Goal: Information Seeking & Learning: Learn about a topic

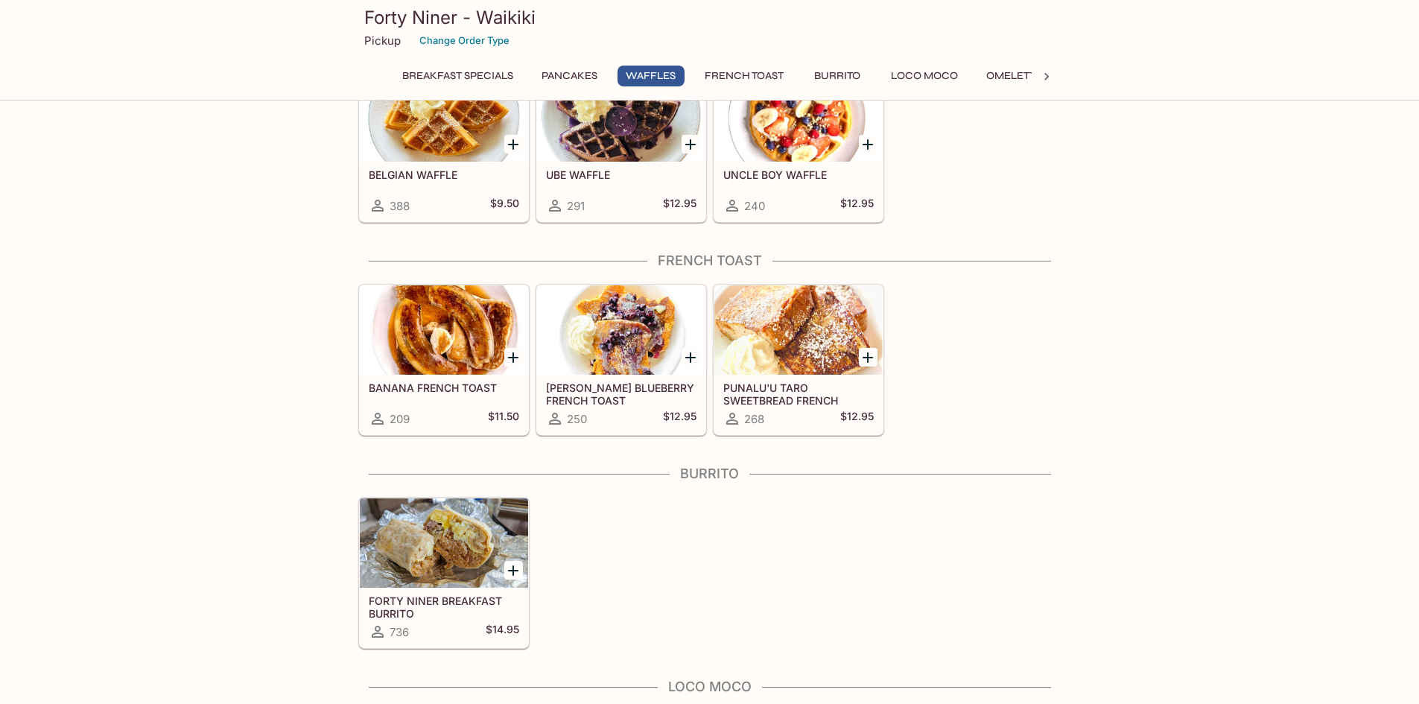
scroll to position [671, 0]
click at [425, 550] on div at bounding box center [444, 542] width 168 height 89
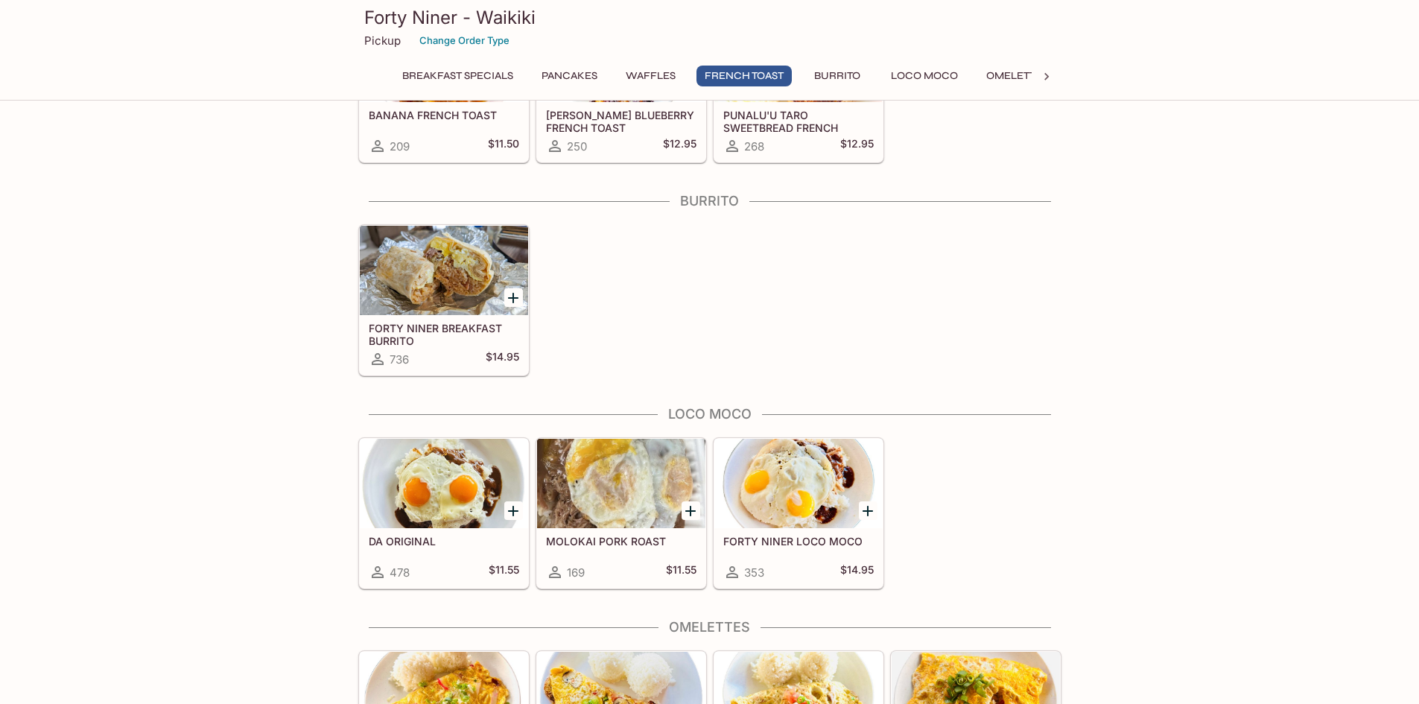
scroll to position [972, 0]
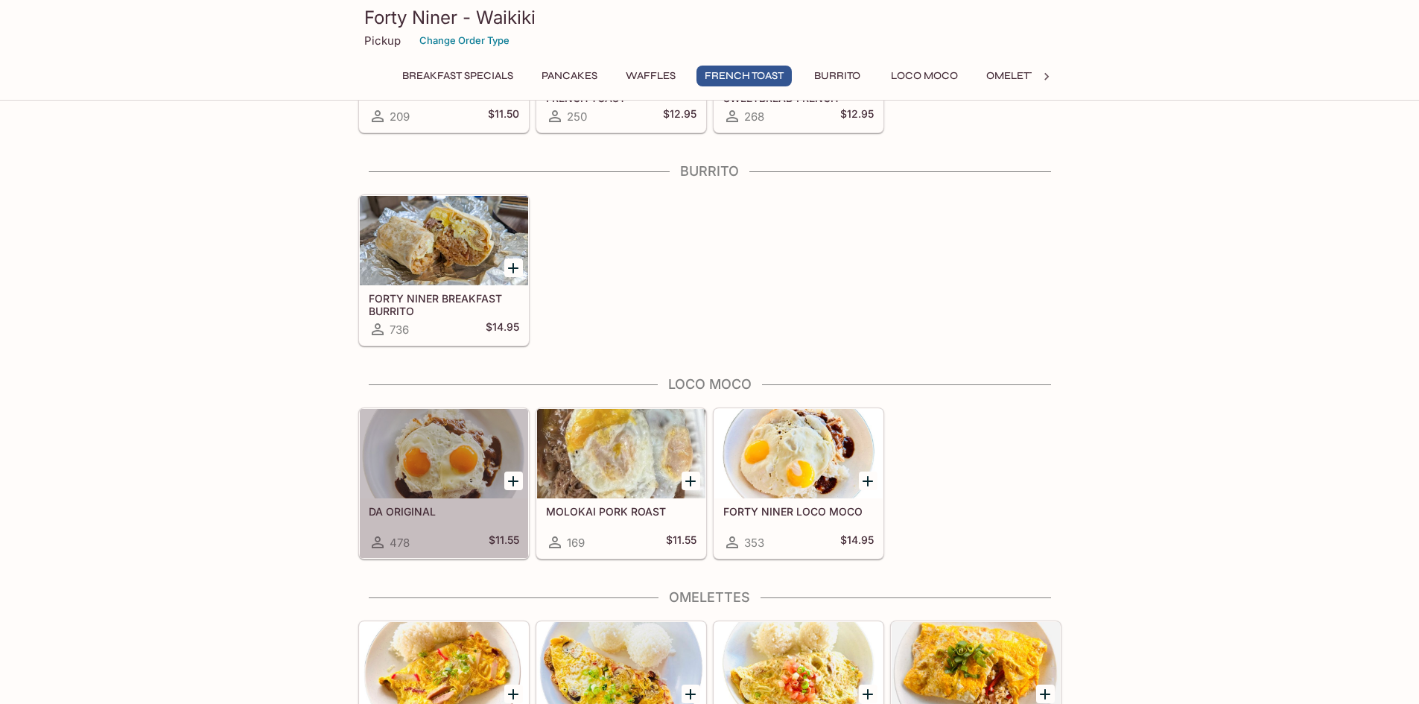
click at [487, 441] on div at bounding box center [444, 453] width 168 height 89
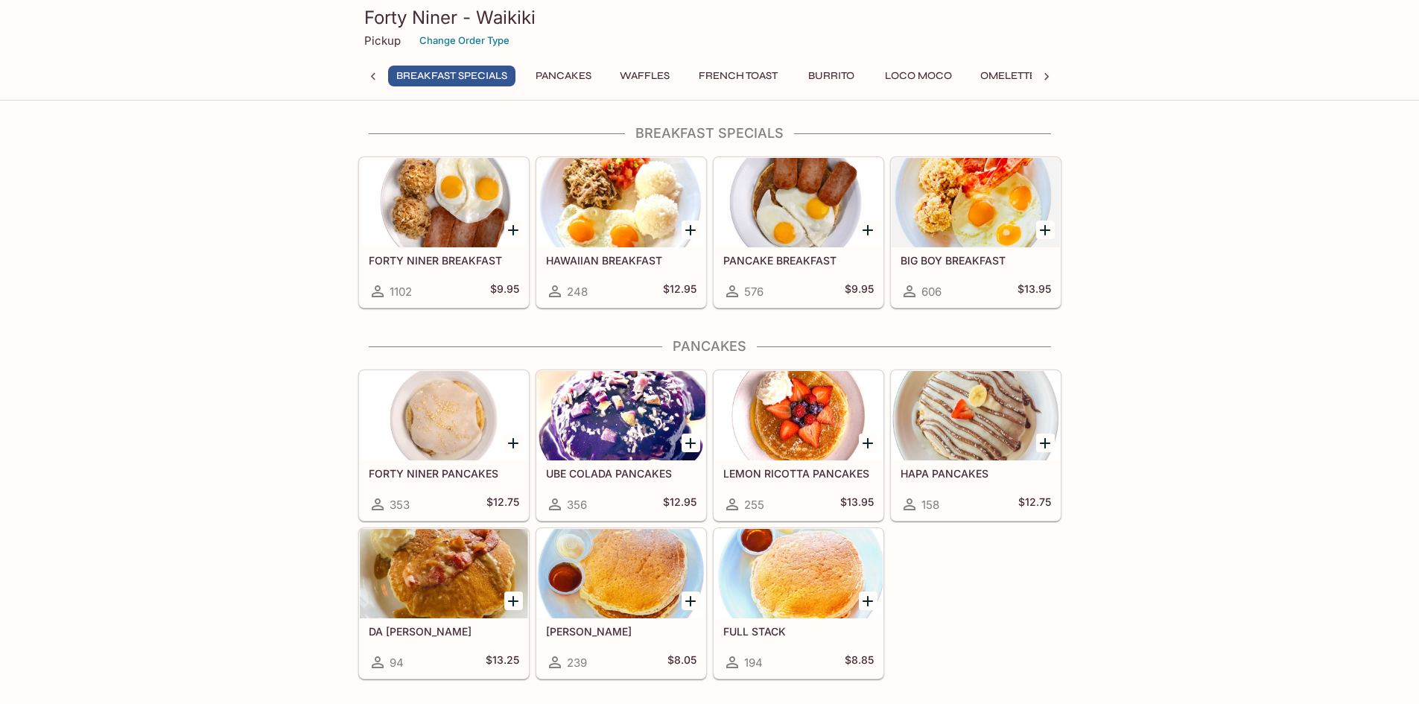
click at [459, 73] on button "Breakfast Specials" at bounding box center [451, 76] width 127 height 21
click at [376, 77] on icon at bounding box center [373, 76] width 15 height 15
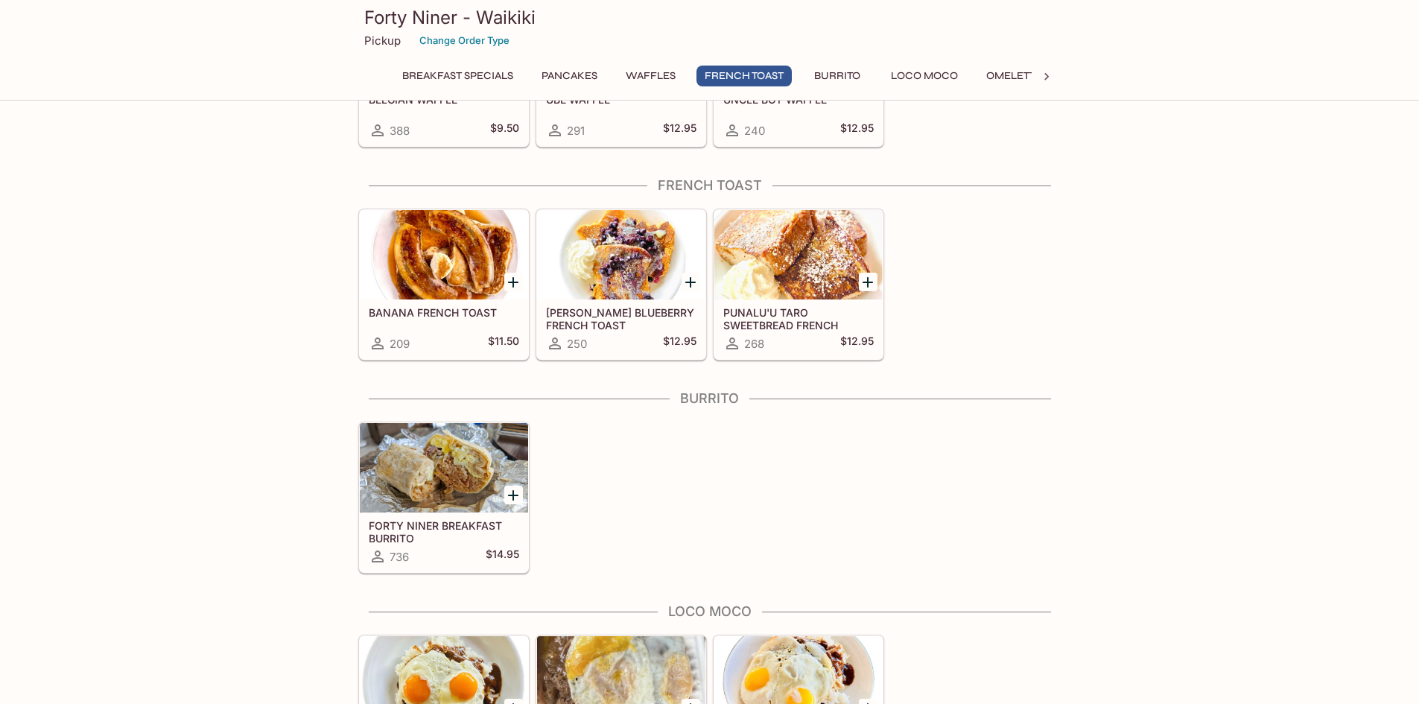
scroll to position [969, 0]
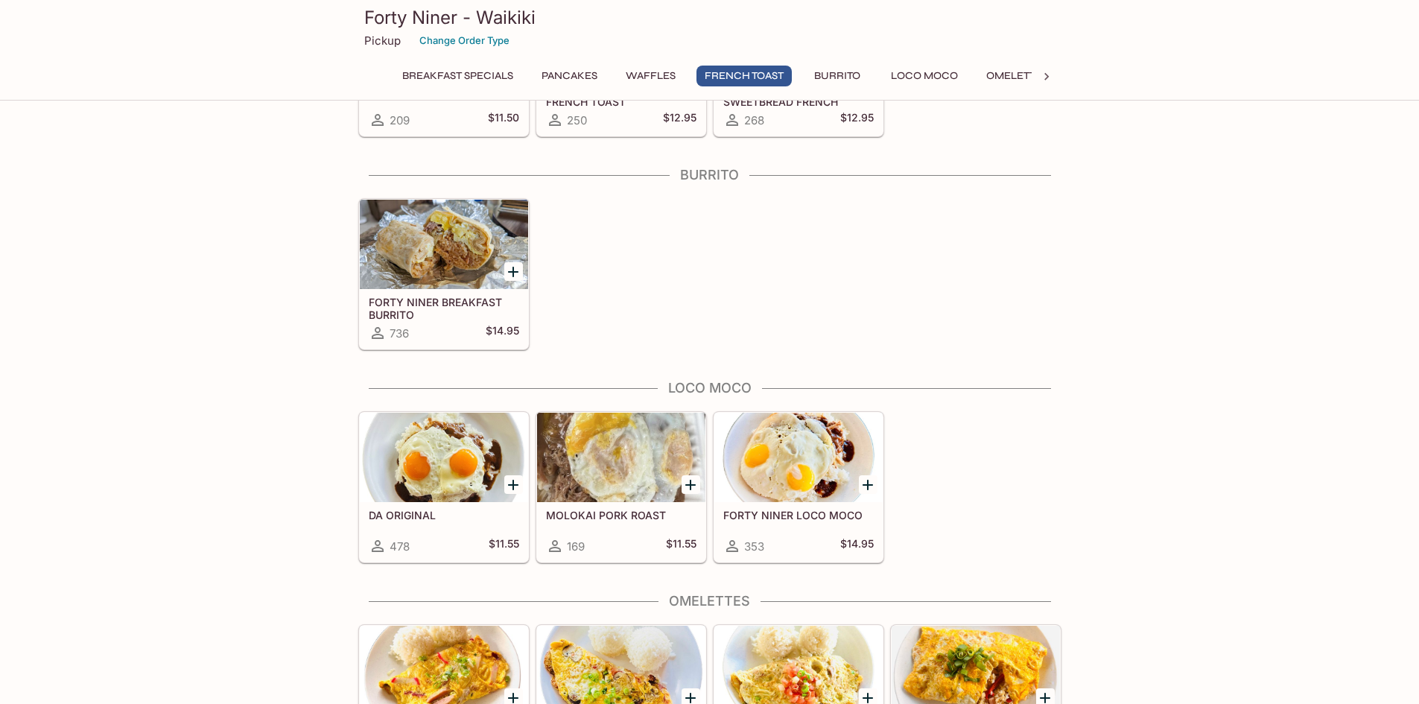
click at [442, 528] on div "DA ORIGINAL 478 $11.55" at bounding box center [444, 532] width 168 height 60
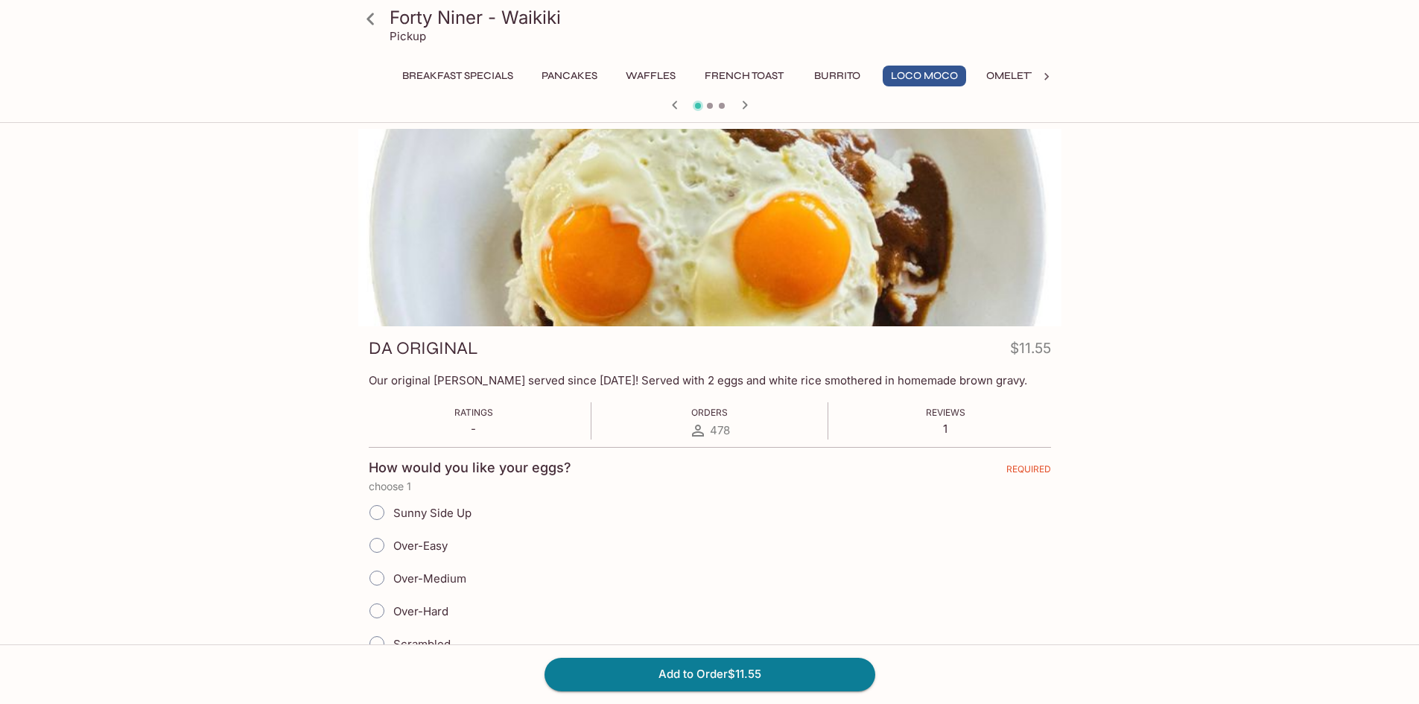
click at [396, 379] on p "Our original [PERSON_NAME] served since [DATE]! Served with 2 eggs and white ri…" at bounding box center [710, 380] width 682 height 14
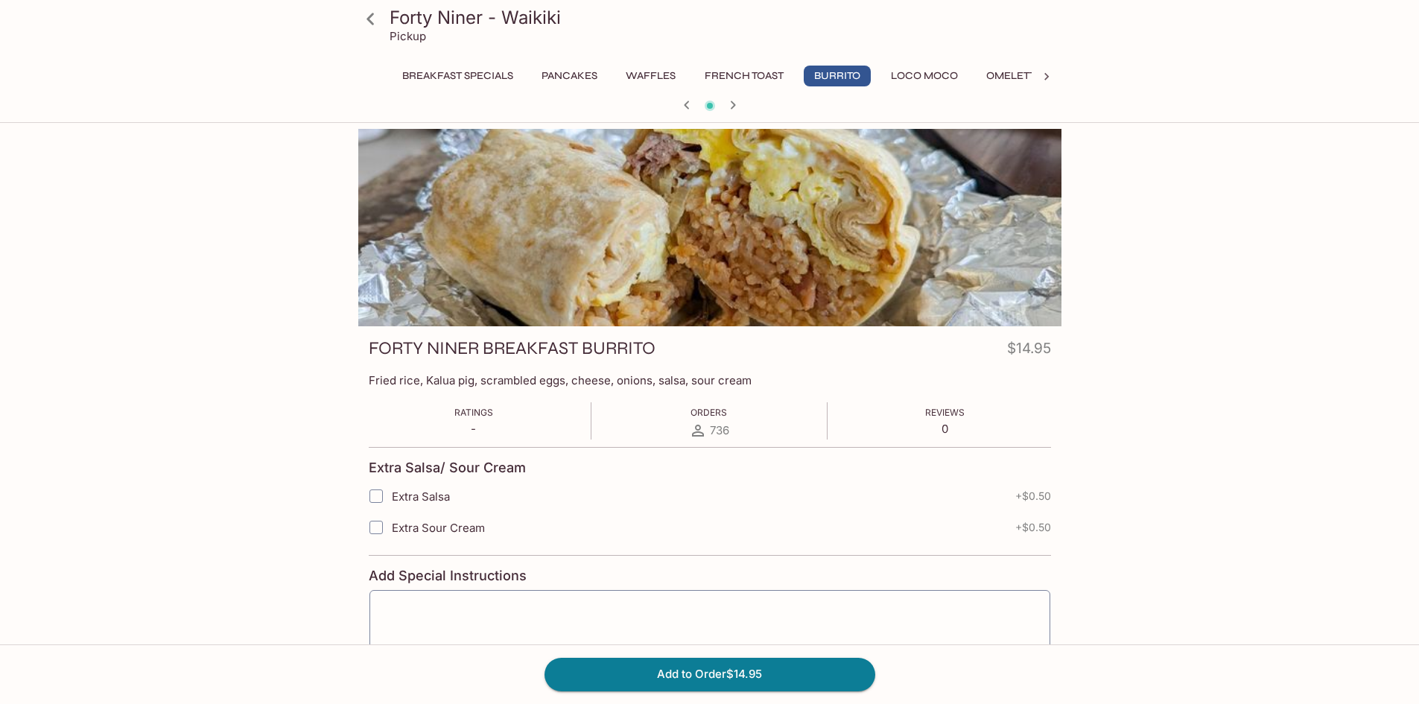
click at [1156, 315] on div "Forty Niner - Waikiki Pickup Breakfast Specials Pancakes Waffles French Toast B…" at bounding box center [710, 544] width 954 height 831
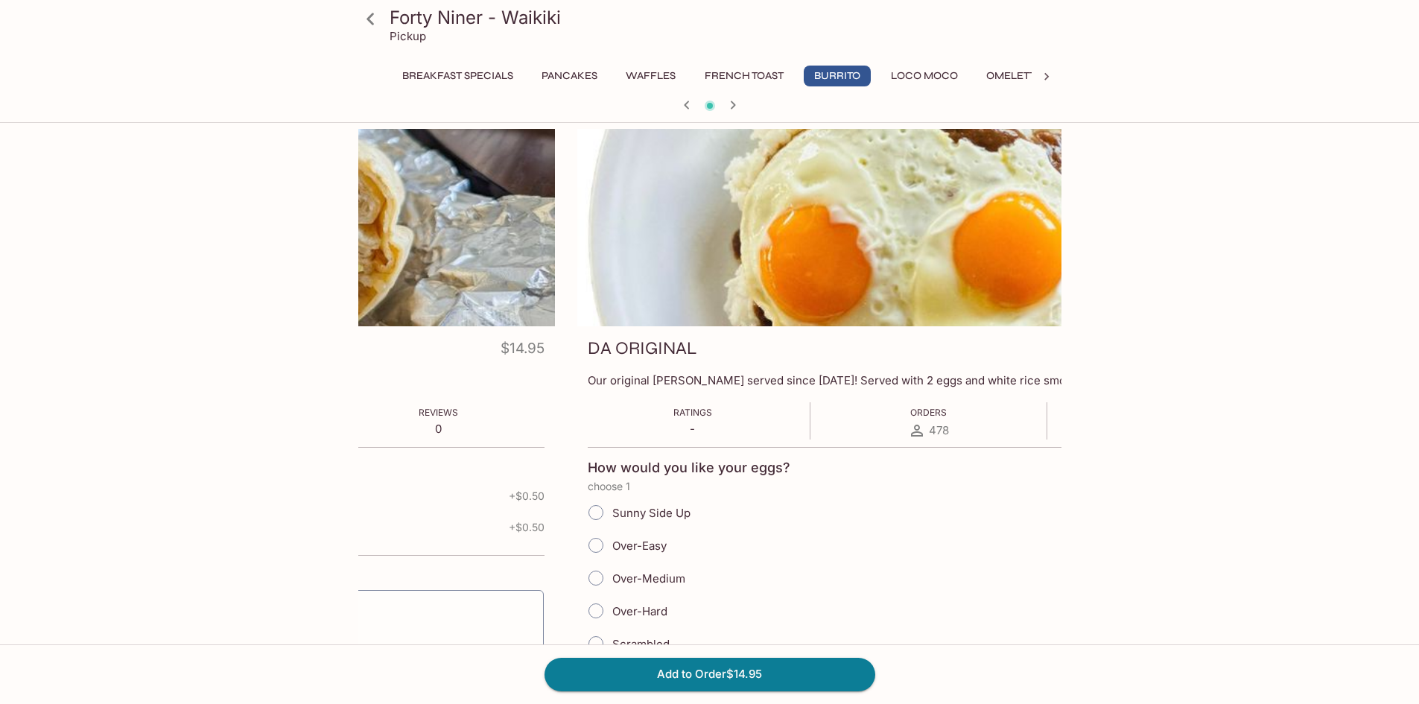
click at [398, 445] on div "FORTY NINER BREAKFAST BURRITO $14.95 Fried rice, Kalua pig, scrambled eggs, che…" at bounding box center [203, 538] width 703 height 425
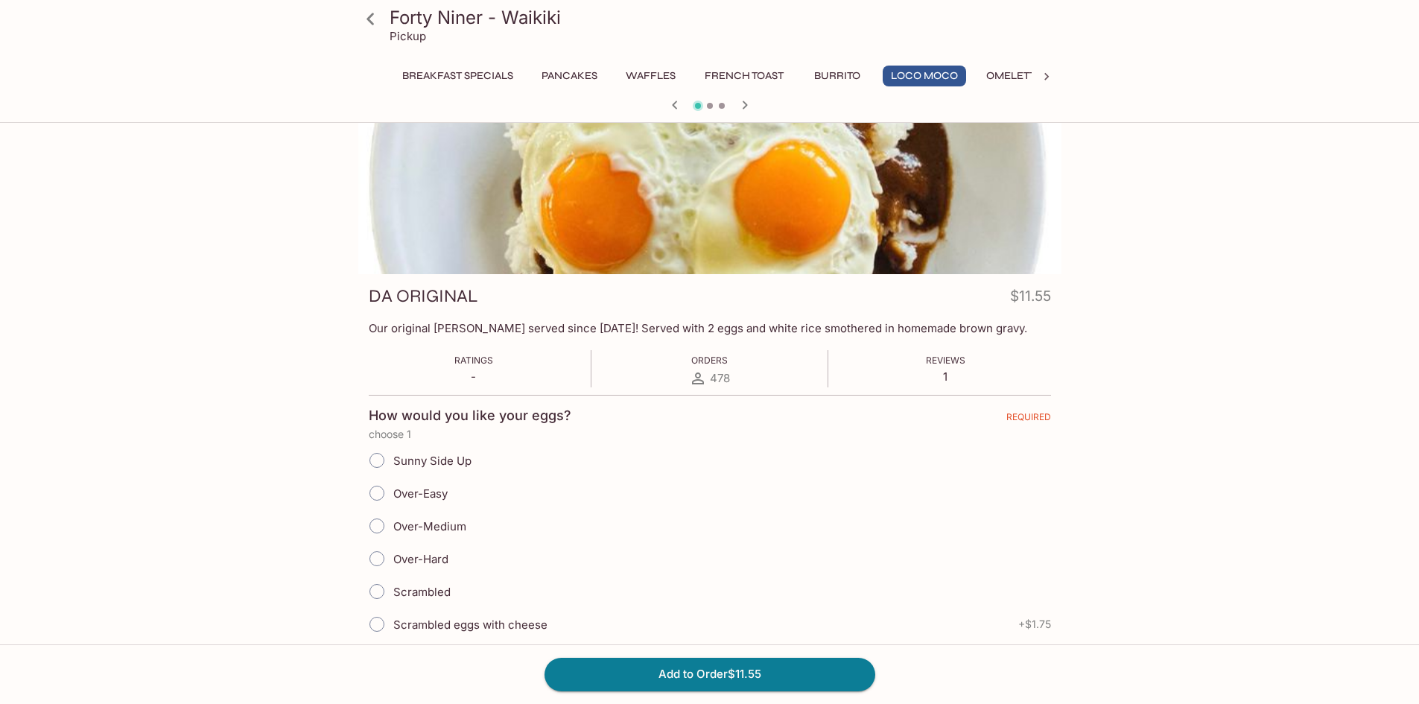
scroll to position [75, 0]
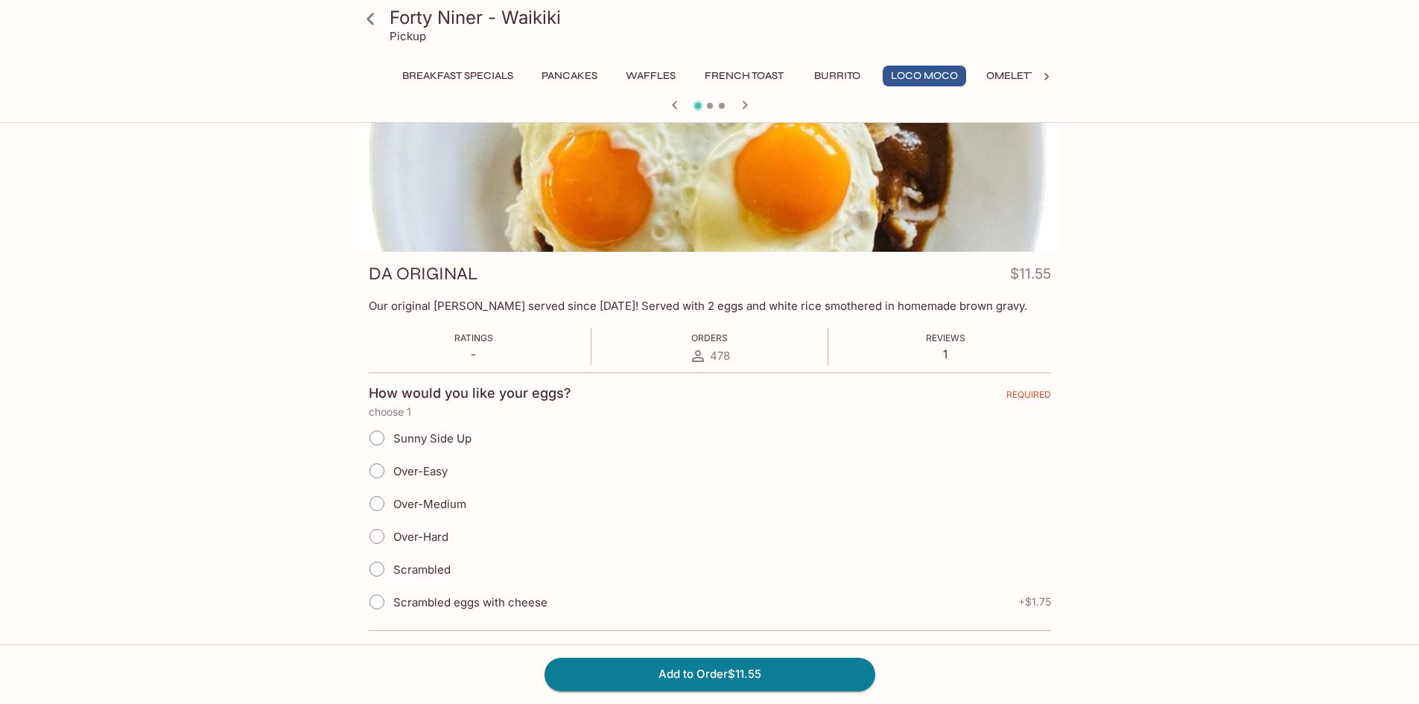
click at [715, 350] on span "478" at bounding box center [720, 356] width 20 height 14
click at [710, 337] on span "Orders" at bounding box center [709, 337] width 37 height 11
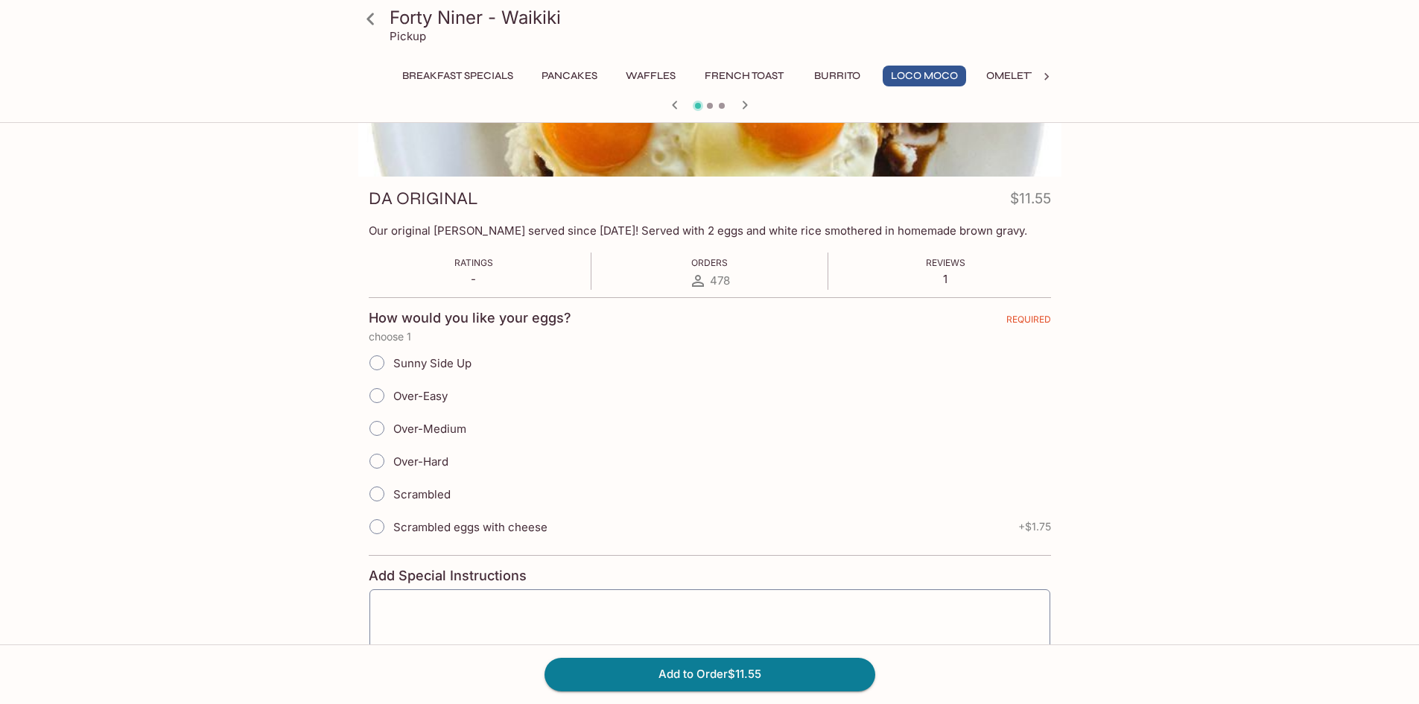
scroll to position [256, 0]
